Goal: Find specific page/section: Find specific page/section

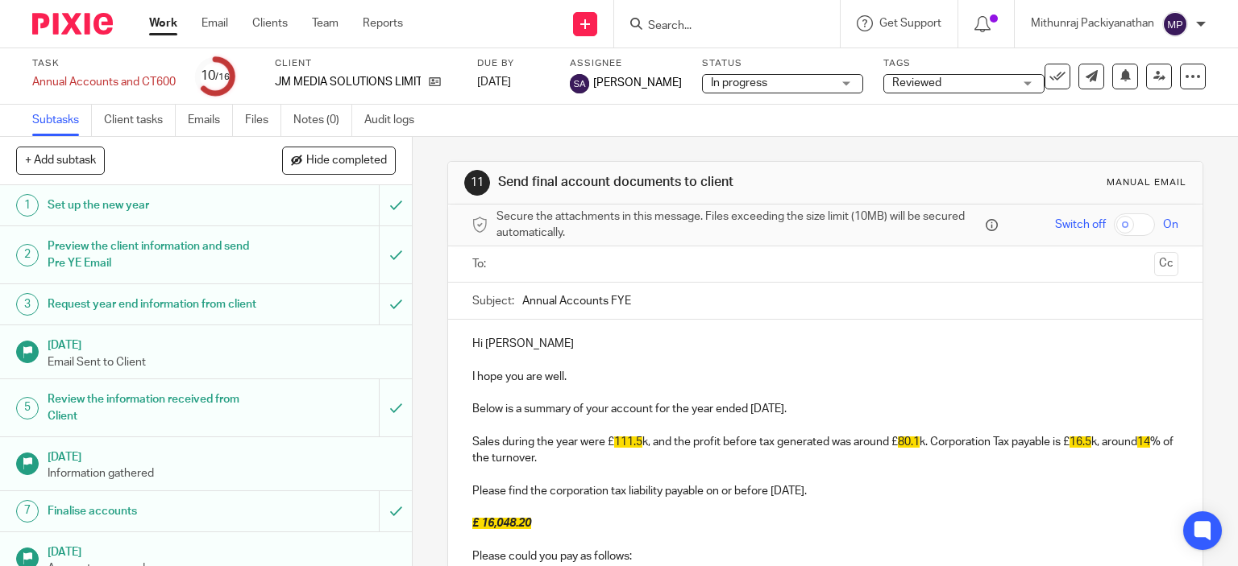
click at [289, 22] on ul "Work Email Clients Team Reports" at bounding box center [288, 23] width 278 height 16
click at [274, 22] on link "Clients" at bounding box center [269, 23] width 35 height 16
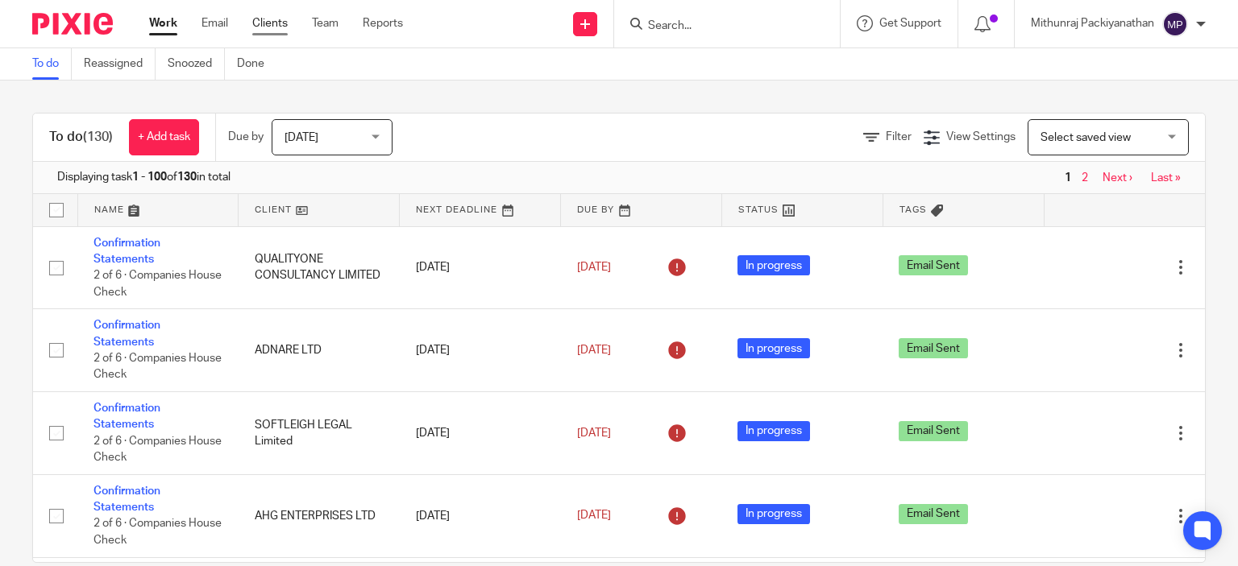
click at [282, 23] on link "Clients" at bounding box center [269, 23] width 35 height 16
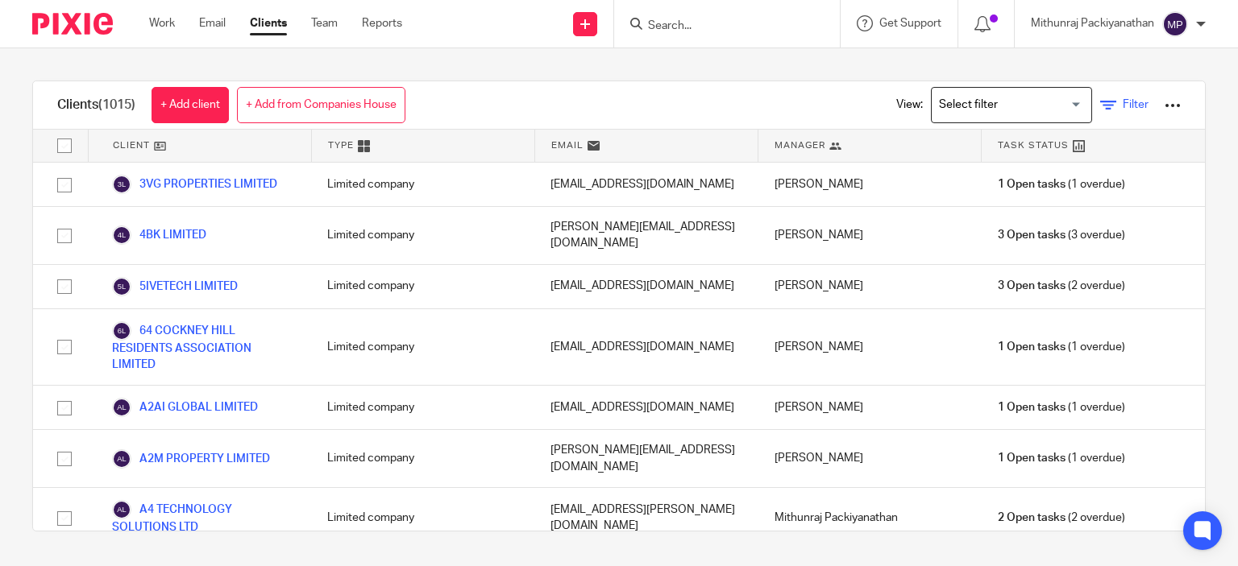
drag, startPoint x: 0, startPoint y: 0, endPoint x: 1082, endPoint y: 102, distance: 1086.8
click at [1100, 102] on icon at bounding box center [1108, 105] width 16 height 16
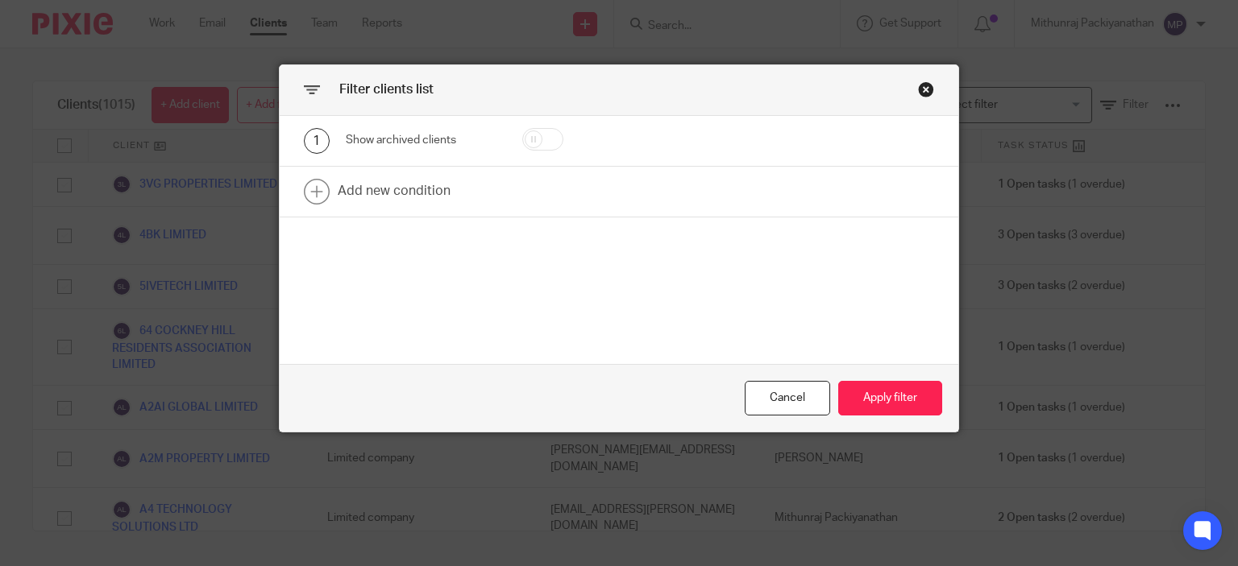
click at [918, 94] on div "Close this dialog window" at bounding box center [926, 89] width 16 height 16
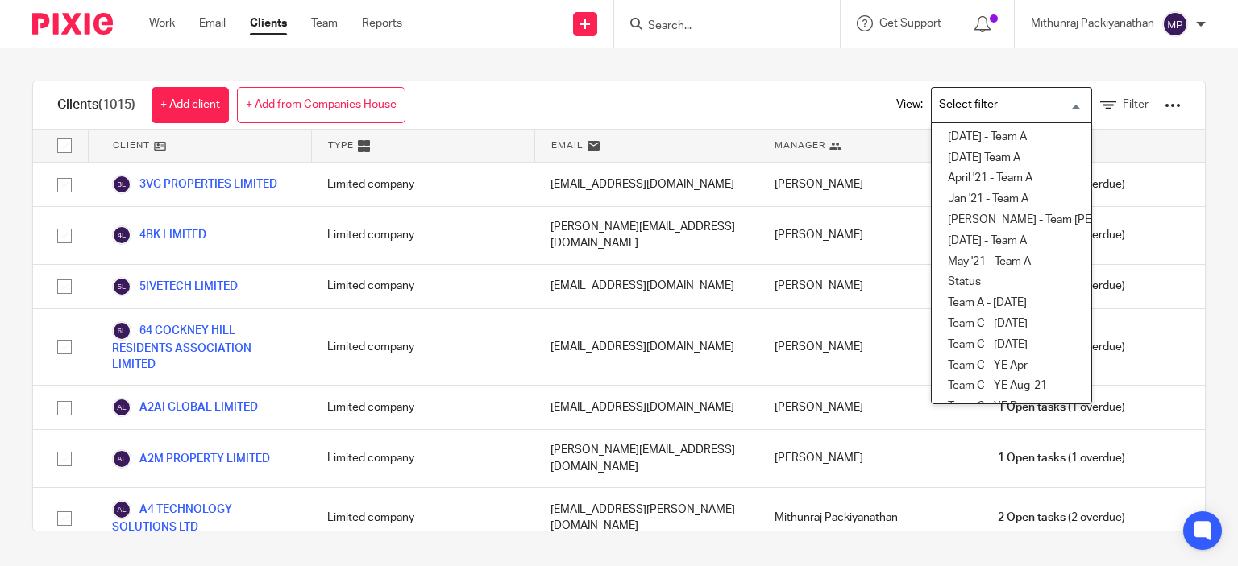
click at [933, 94] on input "Search for option" at bounding box center [1007, 105] width 149 height 28
click at [656, 115] on div "Clients (1015) + Add client + Add from Companies House View: Loading... 28/02/2…" at bounding box center [618, 105] width 1171 height 48
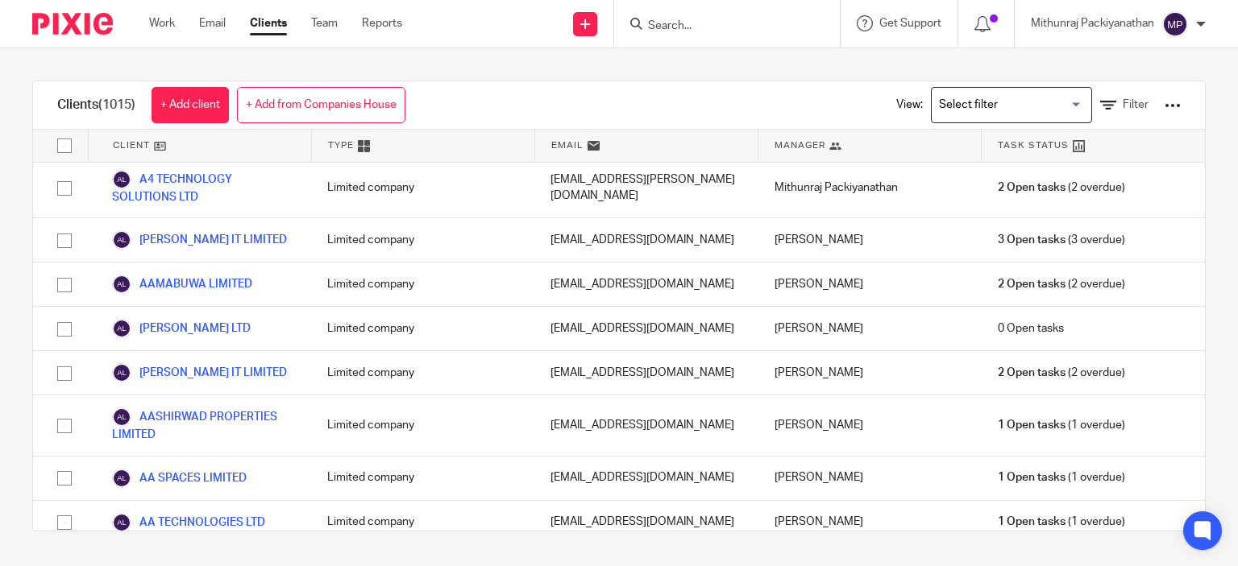
scroll to position [331, 0]
click at [1100, 106] on icon at bounding box center [1108, 105] width 16 height 16
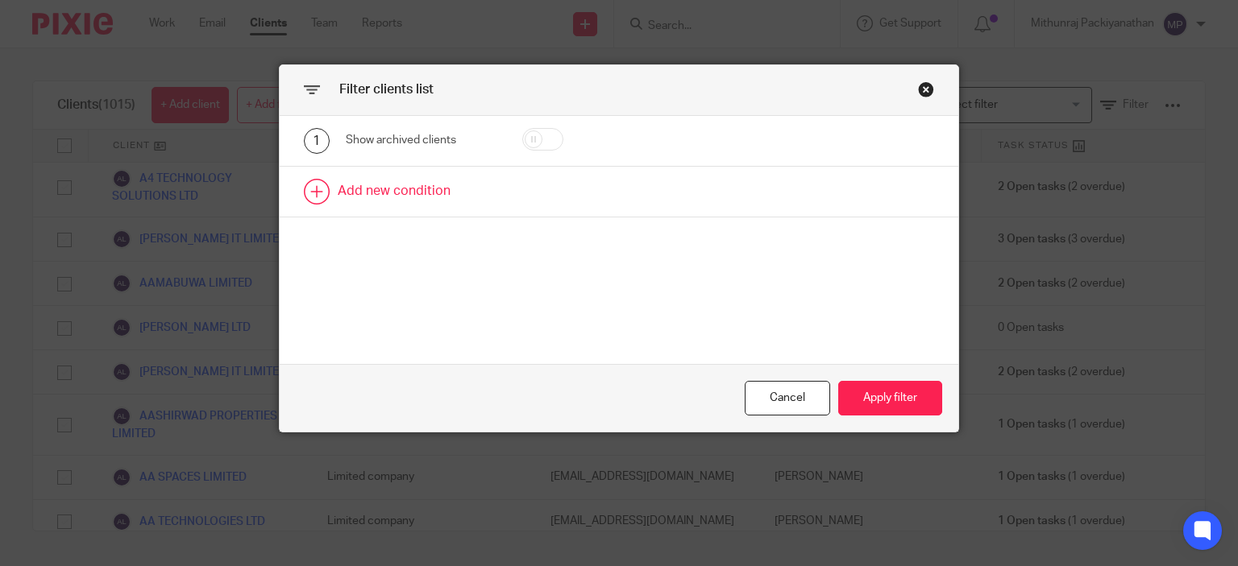
click at [417, 190] on link at bounding box center [619, 192] width 679 height 50
click at [474, 205] on div "Field" at bounding box center [421, 197] width 151 height 36
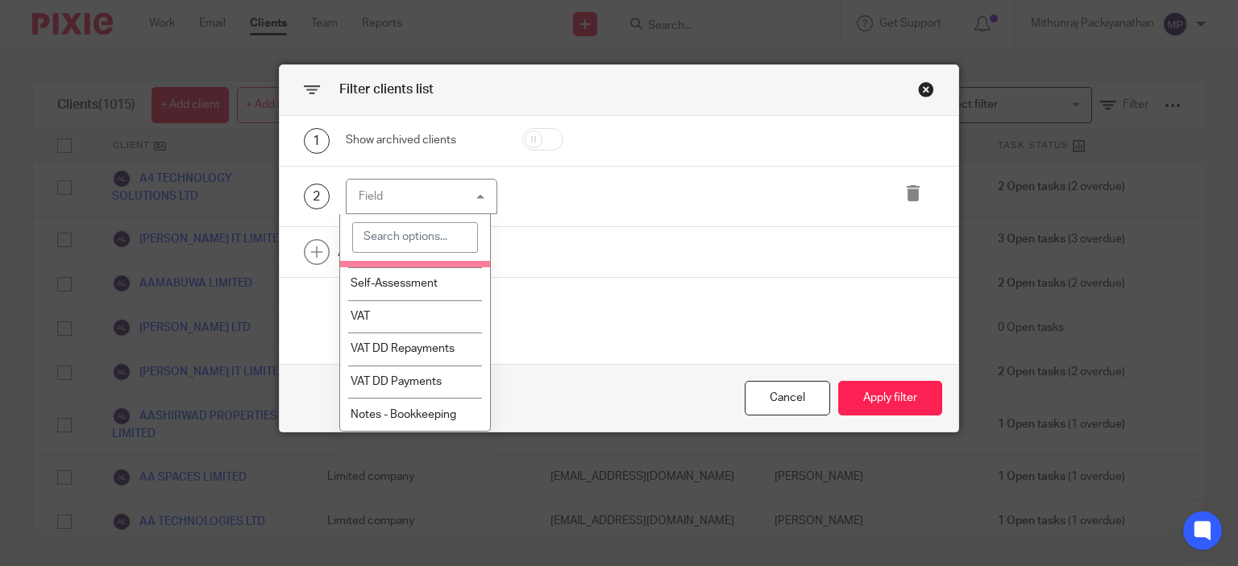
scroll to position [1552, 0]
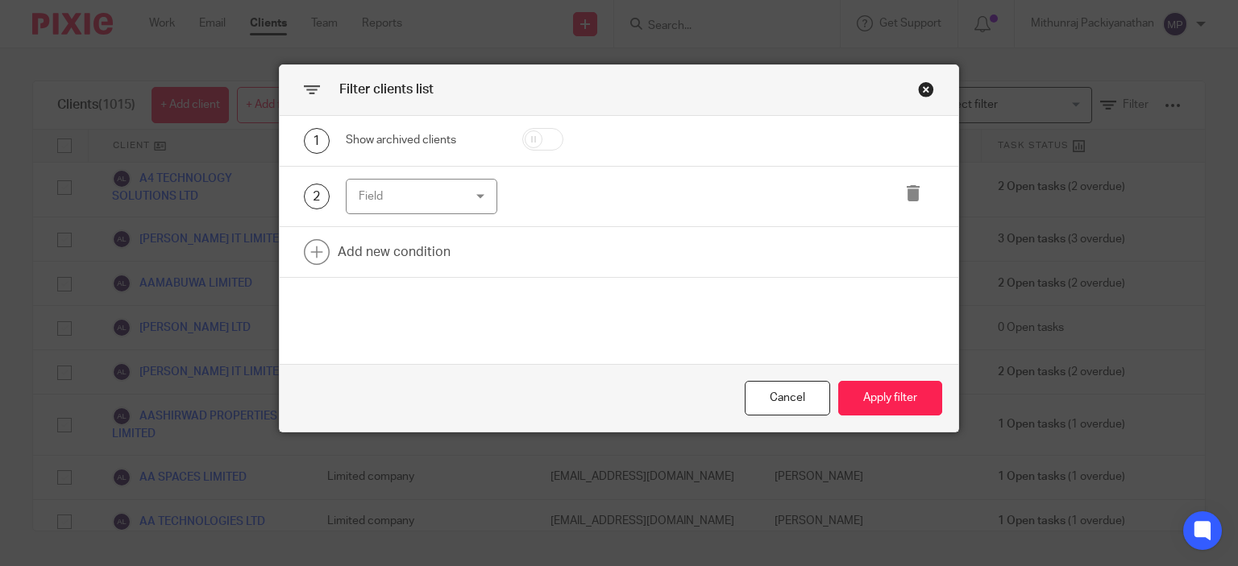
click at [619, 290] on div "1 Show archived clients 2 Field Name Email Client type Manager Open tasks Overd…" at bounding box center [619, 240] width 679 height 249
click at [471, 200] on div "Field" at bounding box center [421, 197] width 151 height 36
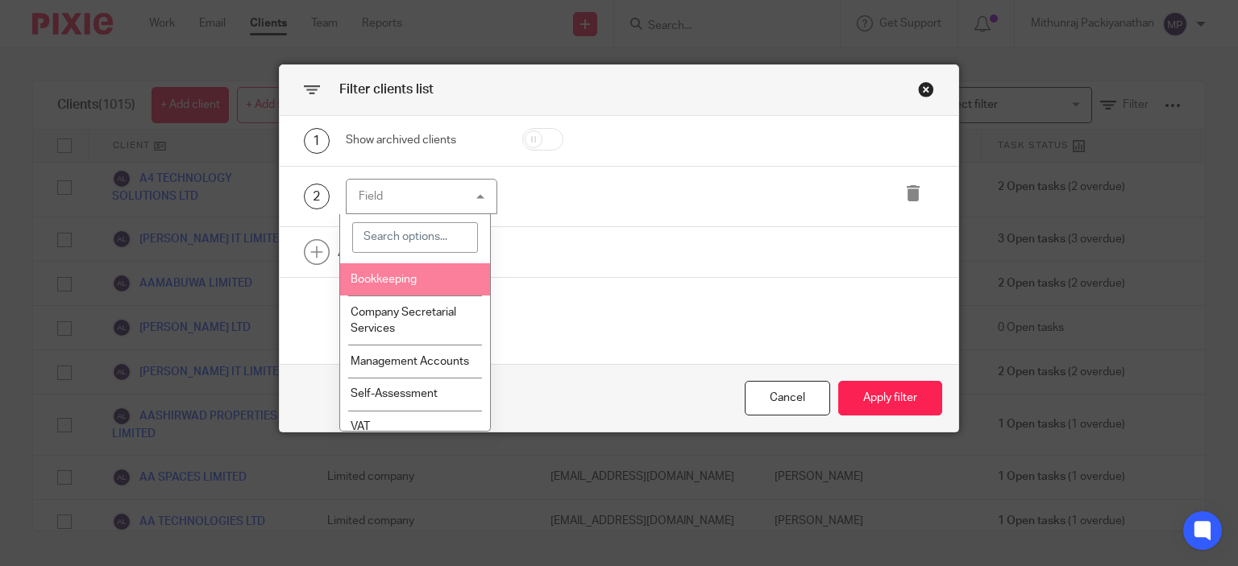
scroll to position [1252, 0]
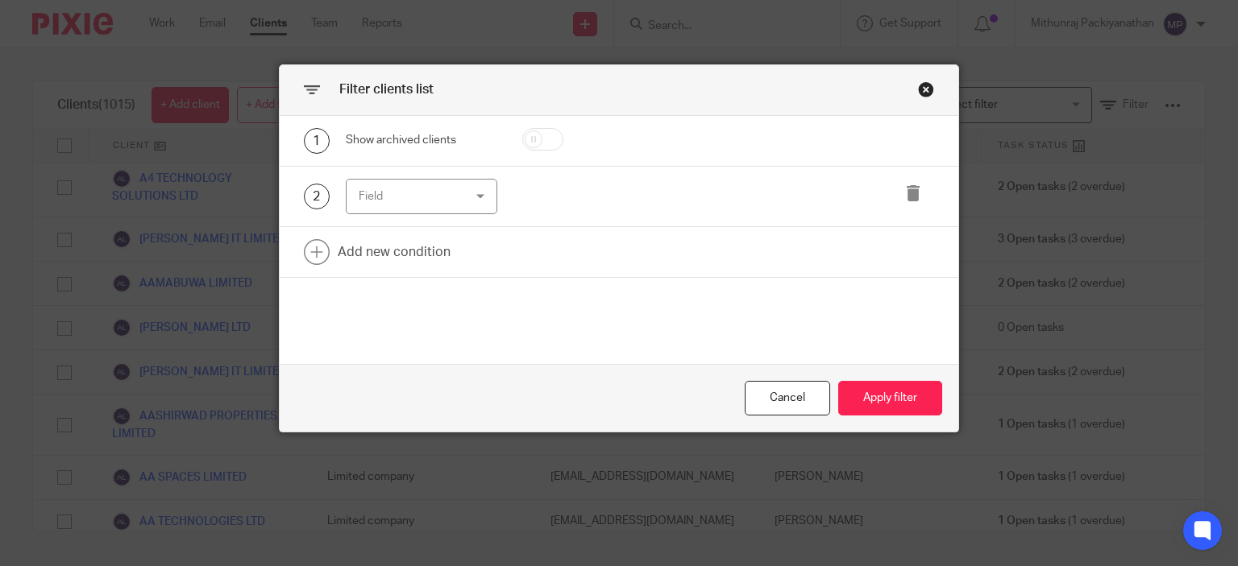
click at [624, 213] on div at bounding box center [715, 197] width 218 height 36
click at [910, 185] on icon at bounding box center [913, 193] width 16 height 16
click at [424, 206] on link at bounding box center [619, 192] width 679 height 50
click at [476, 209] on div "Field" at bounding box center [421, 197] width 151 height 36
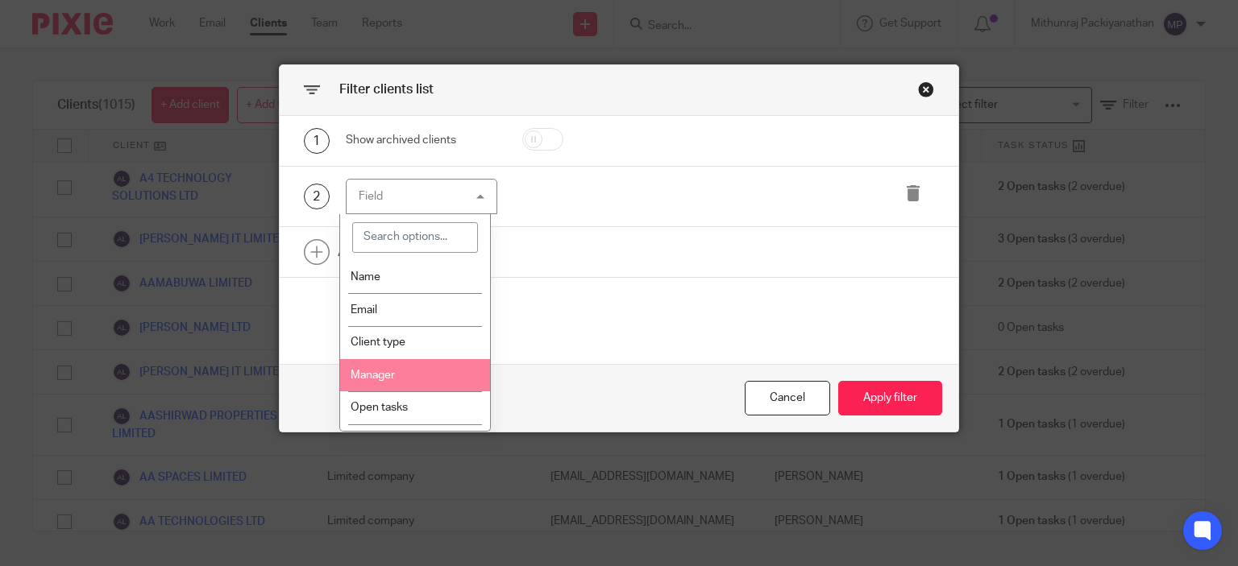
click at [417, 387] on li "Manager" at bounding box center [415, 375] width 150 height 33
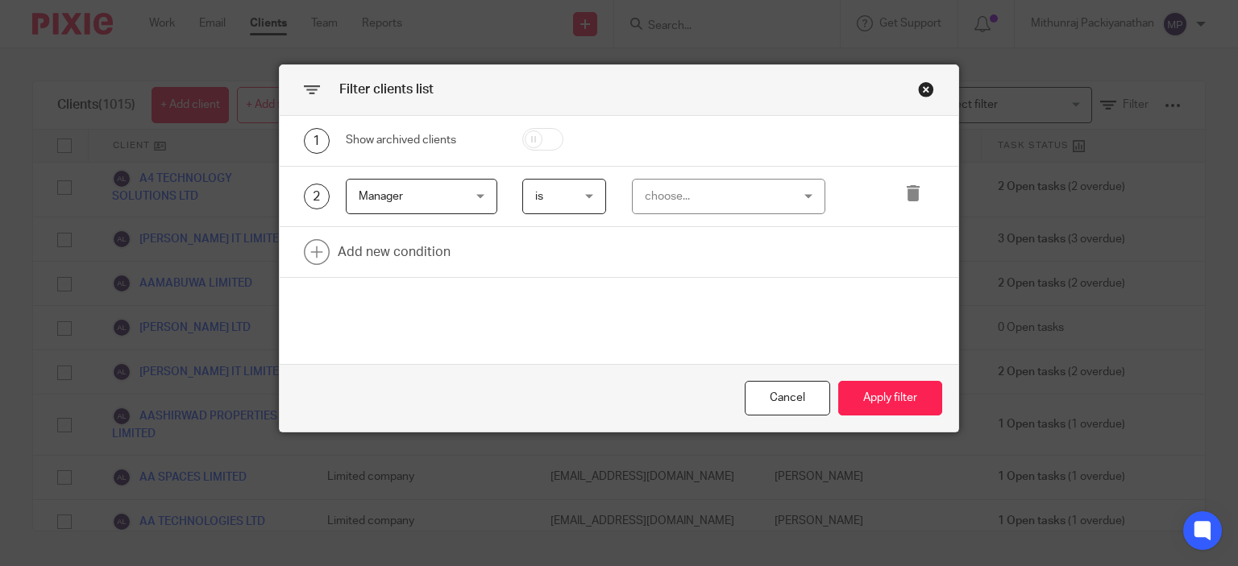
click at [667, 201] on div "choose..." at bounding box center [717, 197] width 144 height 34
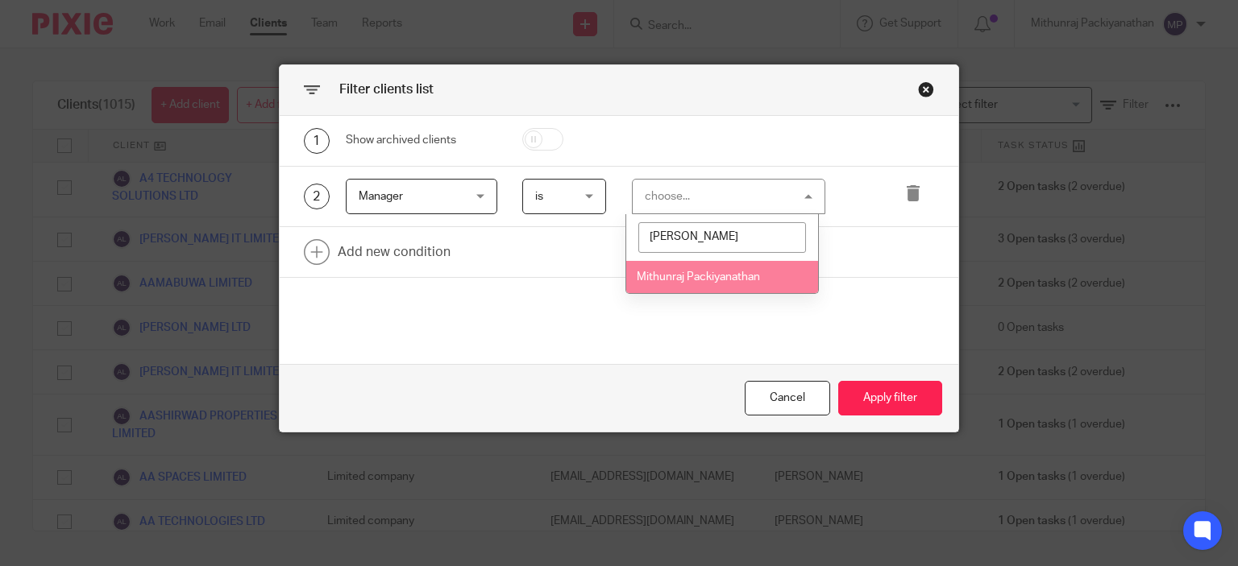
type input "mithun"
click at [690, 276] on span "Mithunraj Packiyanathan" at bounding box center [697, 277] width 123 height 11
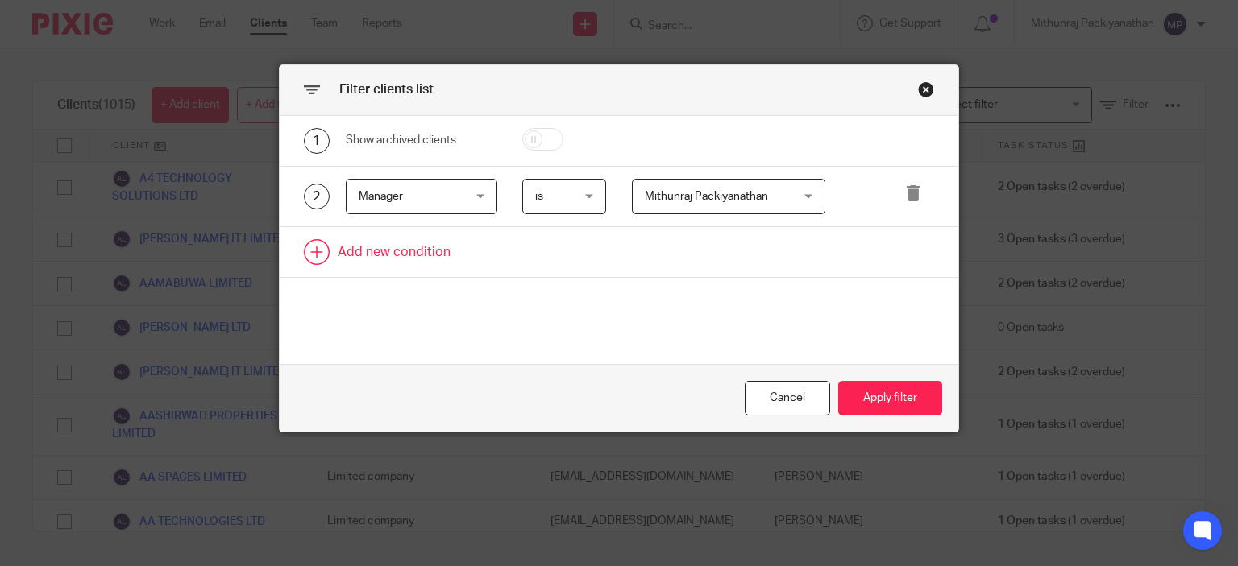
click at [383, 244] on link at bounding box center [619, 252] width 679 height 50
click at [478, 261] on div "Field" at bounding box center [421, 257] width 151 height 36
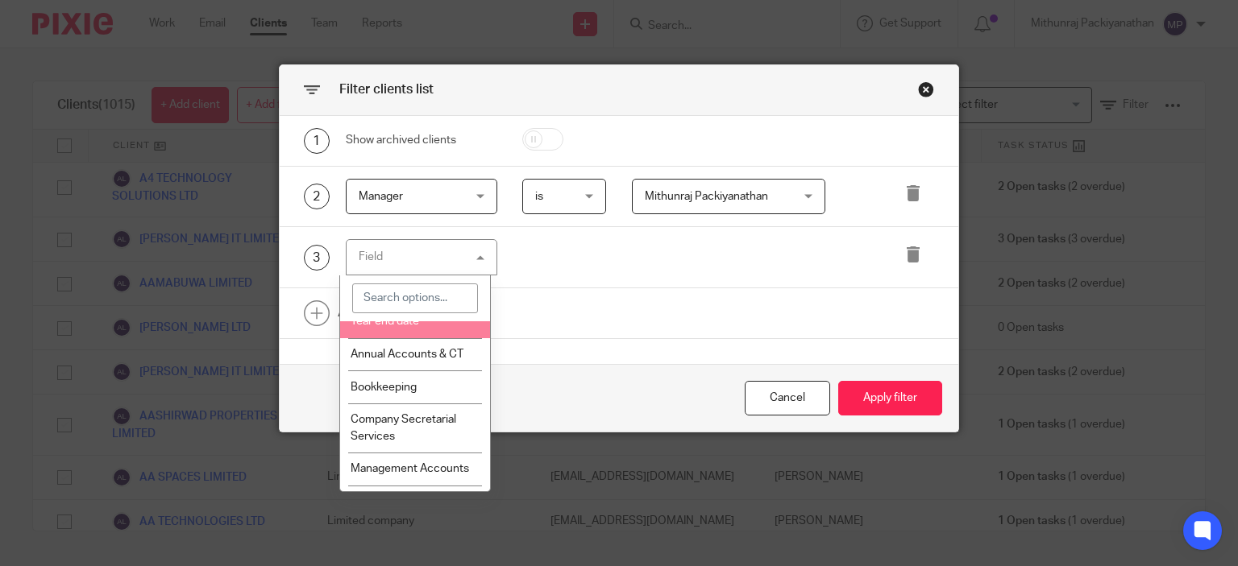
scroll to position [1259, 0]
click at [435, 339] on li "Year end date" at bounding box center [415, 322] width 150 height 33
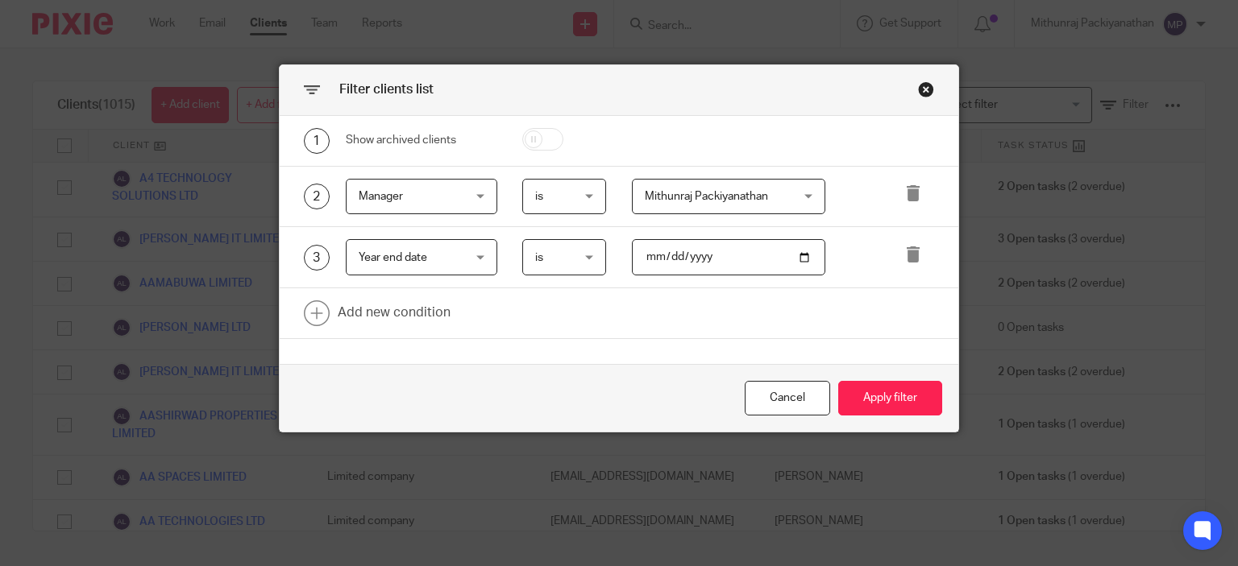
click at [799, 255] on input "date" at bounding box center [728, 257] width 193 height 36
click at [794, 258] on input "2025-10-01" at bounding box center [728, 257] width 193 height 36
click at [745, 325] on link at bounding box center [619, 313] width 679 height 50
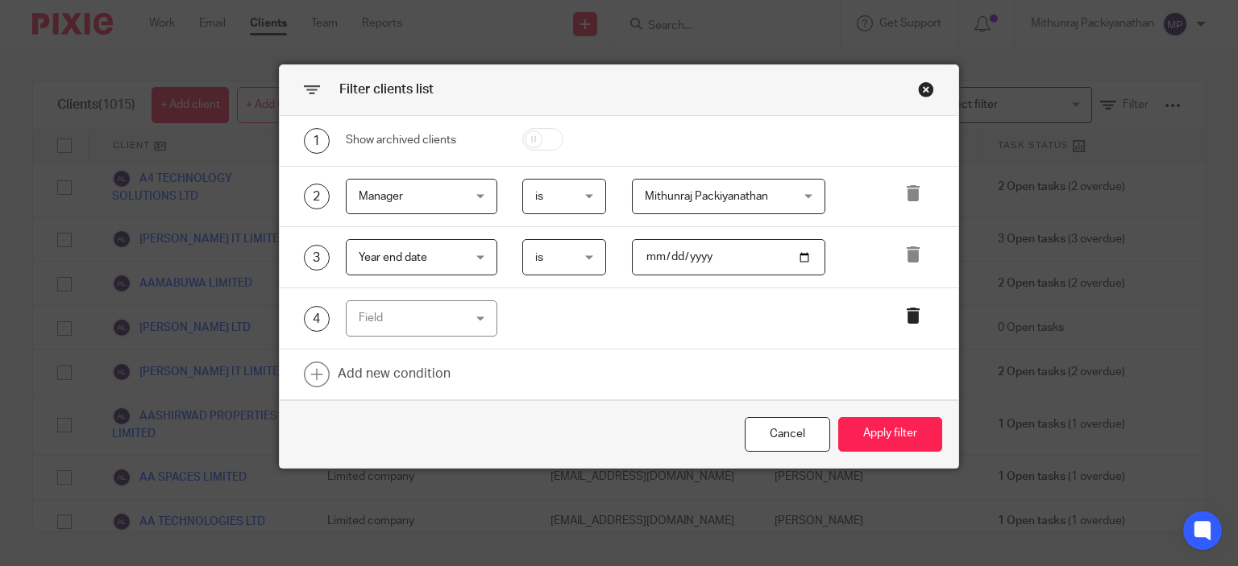
click at [906, 328] on link at bounding box center [913, 319] width 16 height 22
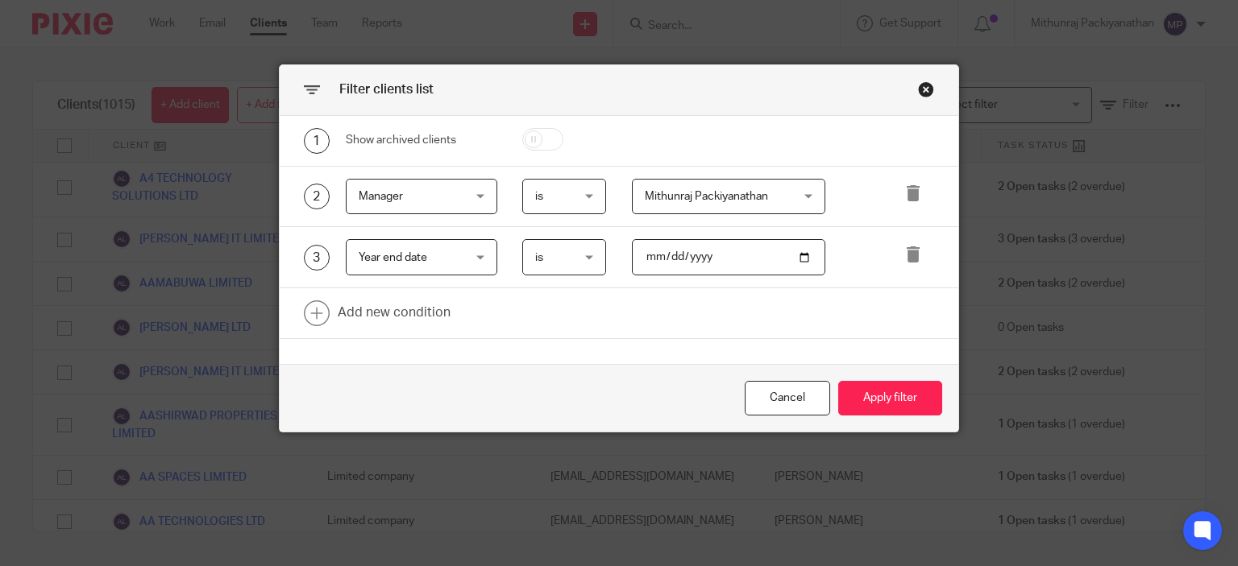
click at [781, 270] on input "2025-10-31" at bounding box center [728, 257] width 193 height 36
click at [790, 261] on input "2025-10-31" at bounding box center [728, 257] width 193 height 36
type input "2025-09-30"
click at [828, 345] on div "1 Show archived clients 2 Manager Manager Name Email Client type Manager Open t…" at bounding box center [619, 240] width 679 height 249
click at [890, 411] on button "Apply filter" at bounding box center [890, 398] width 104 height 35
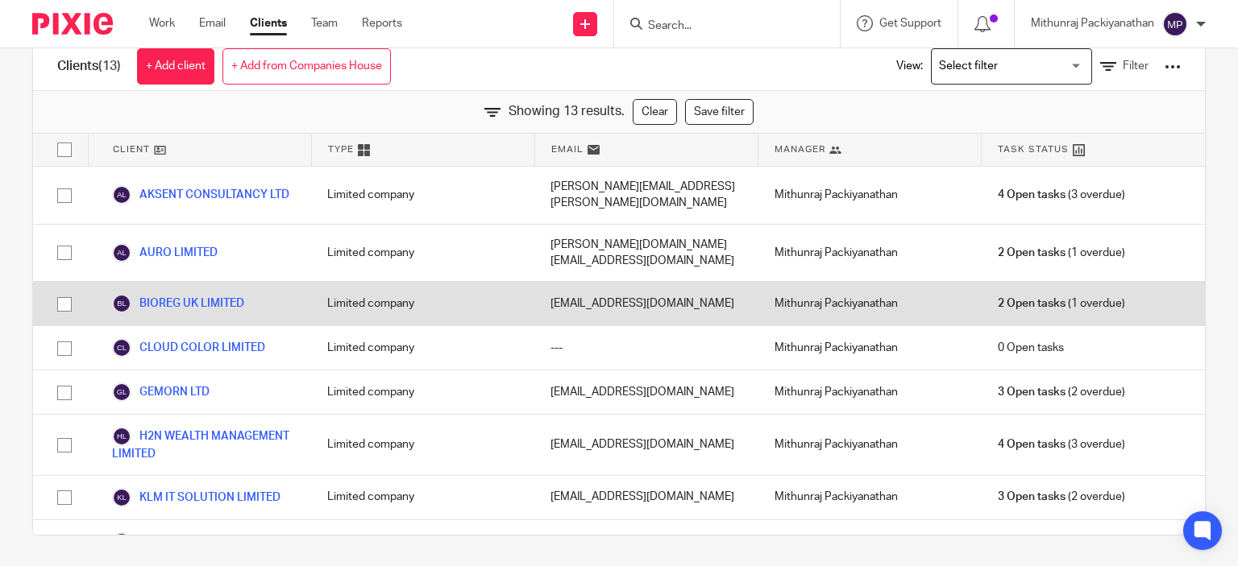
scroll to position [0, 0]
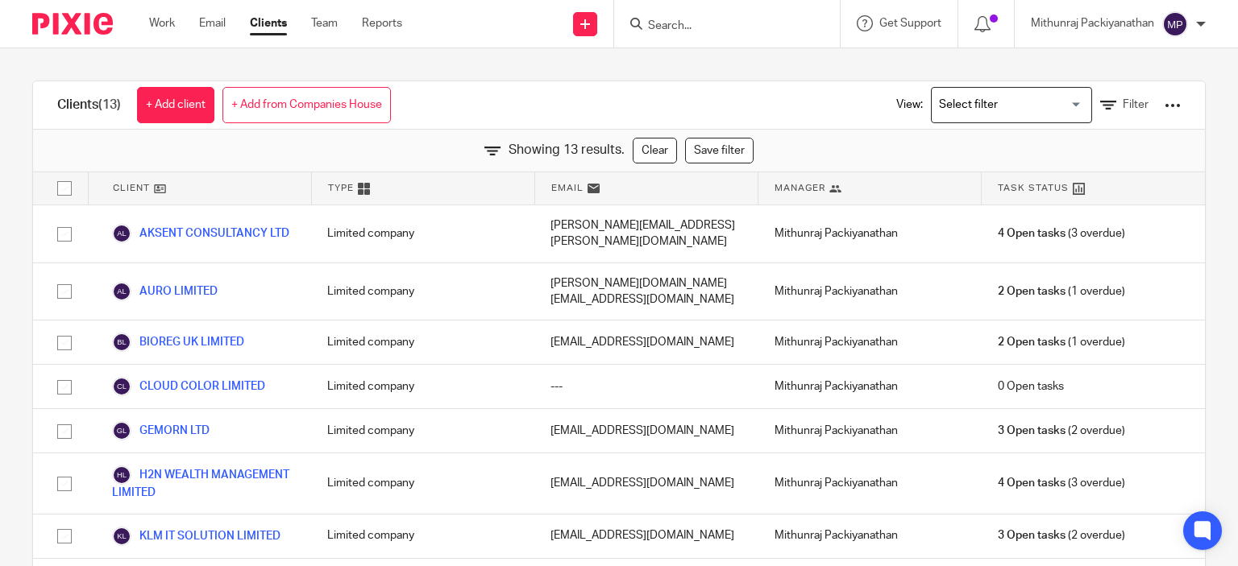
click at [1164, 106] on div at bounding box center [1172, 105] width 16 height 16
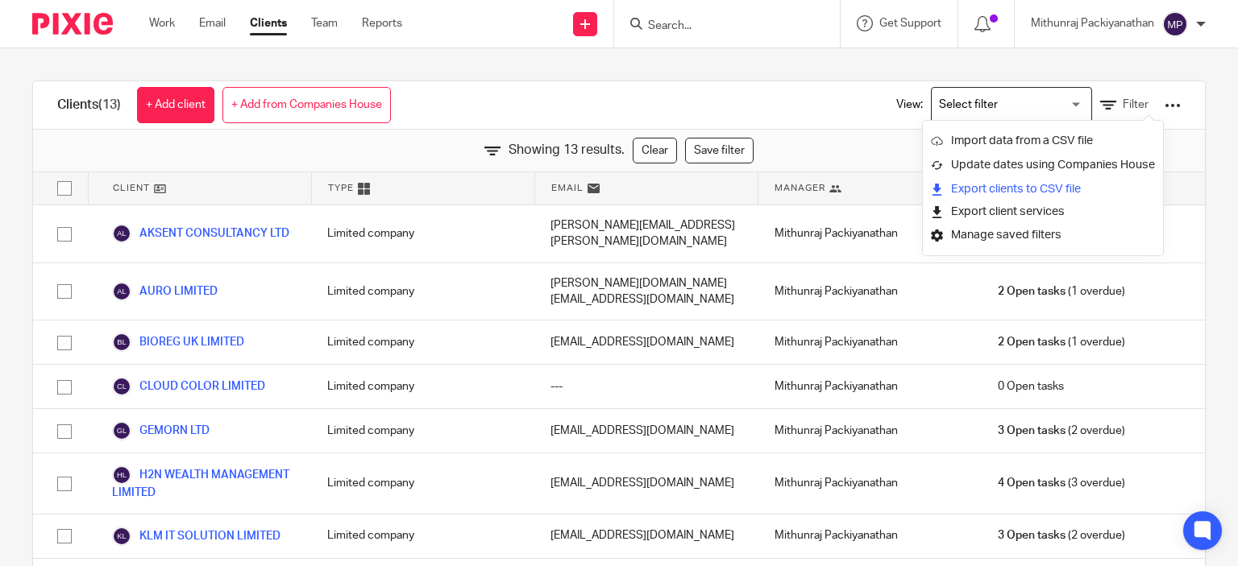
click at [1046, 187] on link "Export clients to CSV file" at bounding box center [1043, 189] width 224 height 24
